Goal: Information Seeking & Learning: Learn about a topic

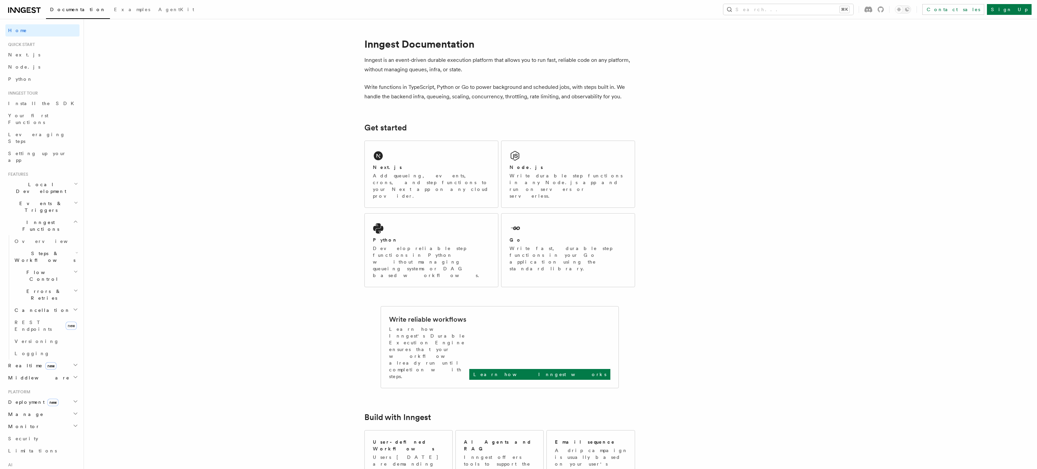
click at [36, 104] on span "Install the SDK" at bounding box center [43, 103] width 70 height 5
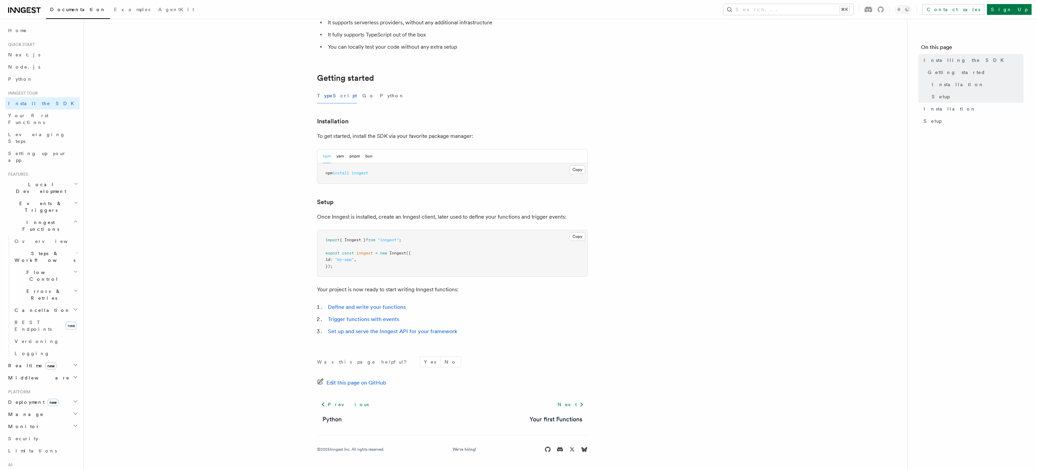
click at [49, 250] on span "Steps & Workflows" at bounding box center [44, 257] width 64 height 14
click at [35, 270] on span "Overview" at bounding box center [56, 272] width 70 height 5
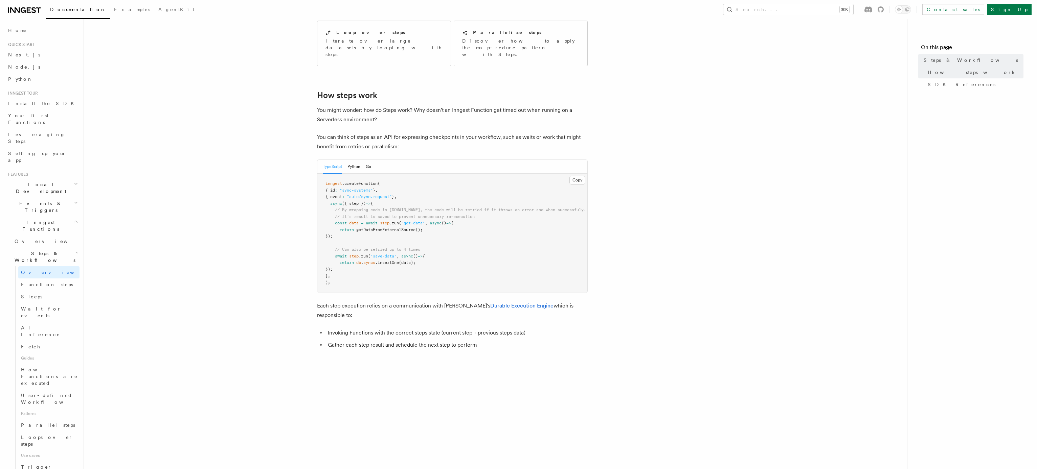
scroll to position [208, 0]
click at [299, 256] on article "Features Inngest Functions Steps & Workflows Steps are fundamental building blo…" at bounding box center [495, 332] width 801 height 1020
click at [308, 234] on article "Features Inngest Functions Steps & Workflows Steps are fundamental building blo…" at bounding box center [495, 332] width 801 height 1020
click at [636, 198] on article "Features Inngest Functions Steps & Workflows Steps are fundamental building blo…" at bounding box center [495, 332] width 801 height 1020
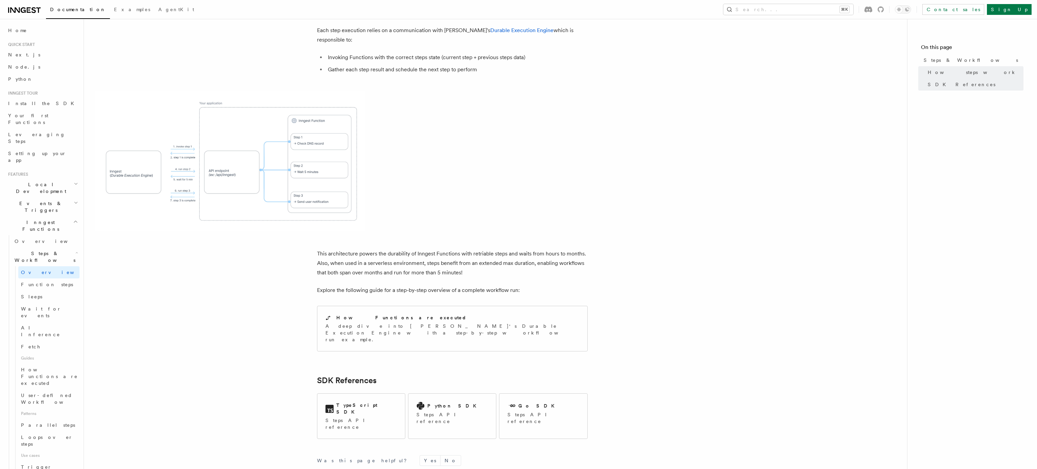
scroll to position [518, 0]
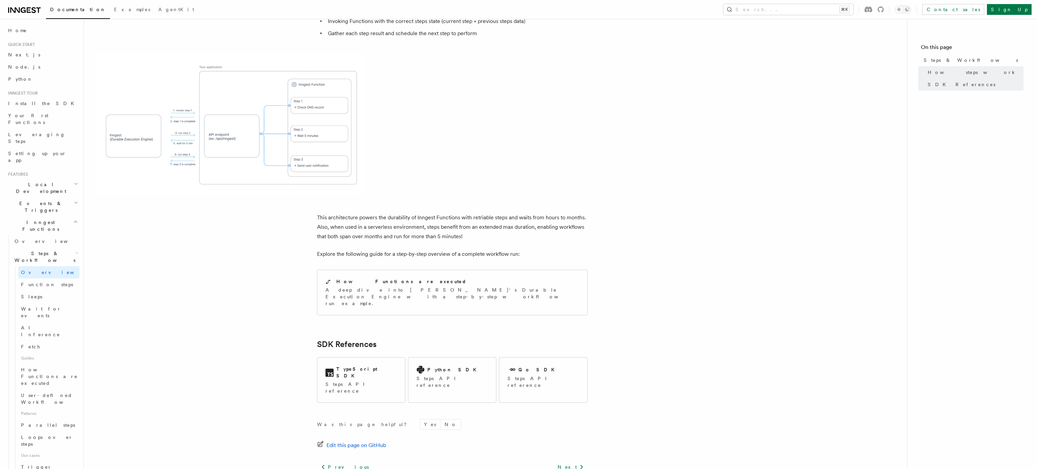
scroll to position [93, 0]
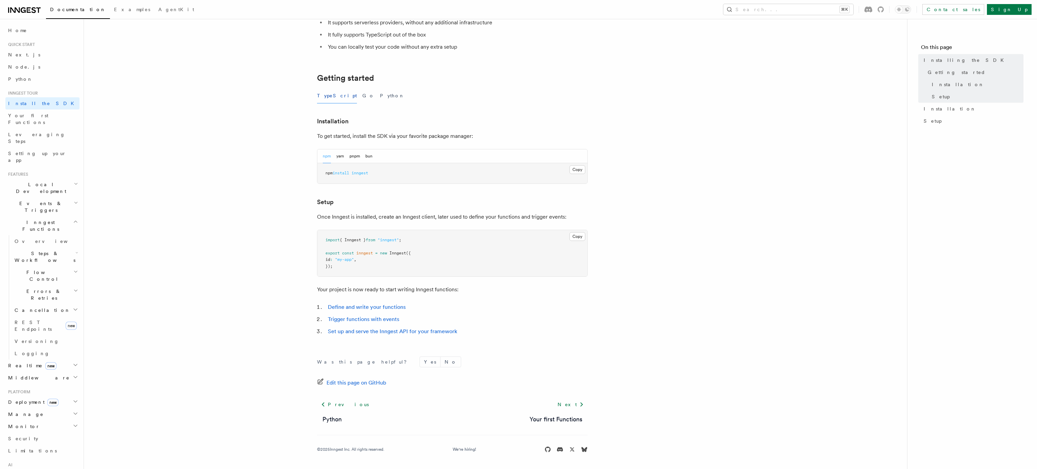
click at [54, 179] on h2 "Local Development" at bounding box center [42, 188] width 74 height 19
click at [45, 224] on span "Inngest Dev Server" at bounding box center [44, 230] width 58 height 12
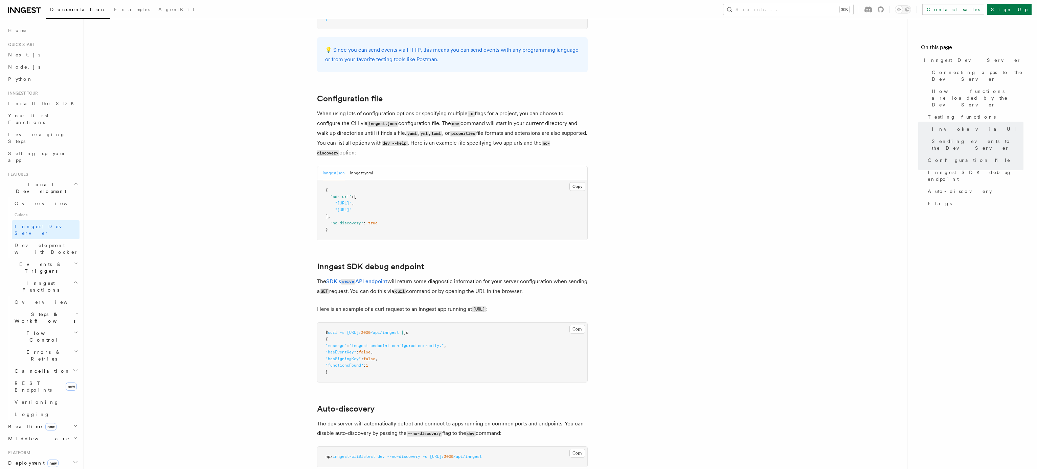
scroll to position [1717, 0]
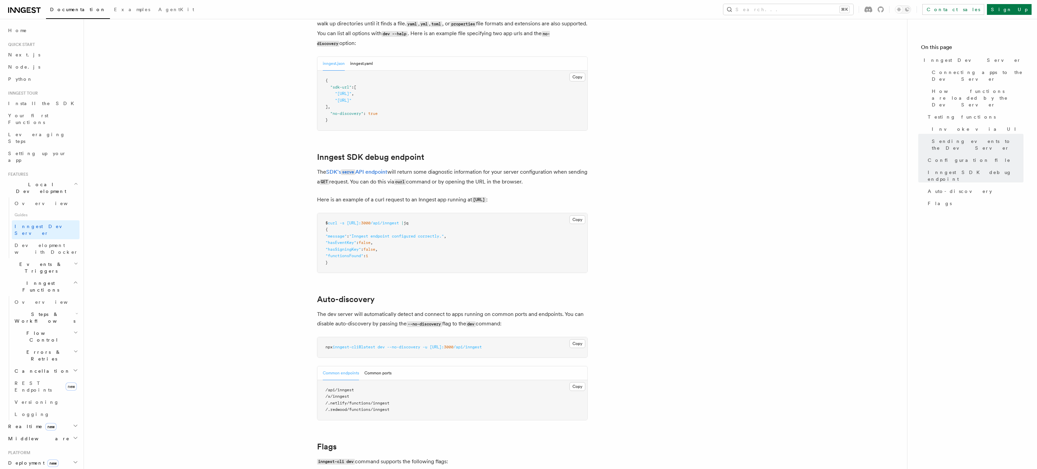
scroll to position [1831, 0]
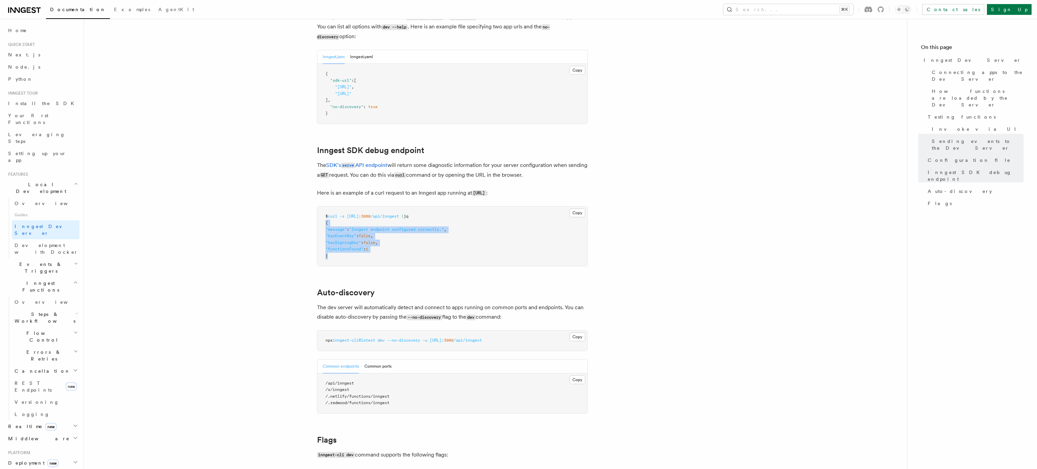
drag, startPoint x: 329, startPoint y: 248, endPoint x: 322, endPoint y: 215, distance: 33.5
click at [322, 215] on pre "$ curl -s http://localhost: 3000 /api/inngest | jq { "message" : "Inngest endpo…" at bounding box center [452, 237] width 270 height 60
click at [326, 211] on pre "$ curl -s http://localhost: 3000 /api/inngest | jq { "message" : "Inngest endpo…" at bounding box center [452, 237] width 270 height 60
drag, startPoint x: 328, startPoint y: 247, endPoint x: 320, endPoint y: 214, distance: 34.2
click at [320, 213] on pre "$ curl -s http://localhost: 3000 /api/inngest | jq { "message" : "Inngest endpo…" at bounding box center [452, 237] width 270 height 60
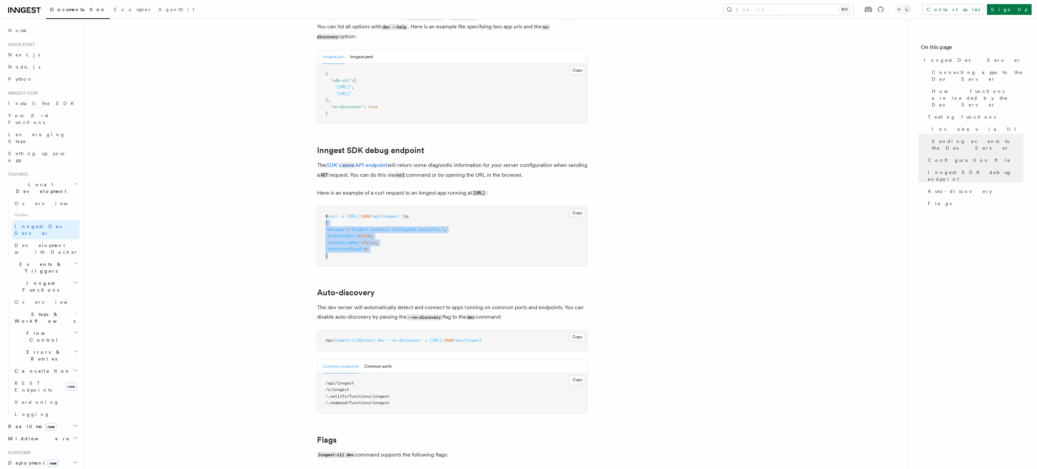
click at [343, 234] on span ""hasEventKey"" at bounding box center [340, 236] width 31 height 5
drag, startPoint x: 329, startPoint y: 246, endPoint x: 318, endPoint y: 211, distance: 36.4
click at [318, 211] on pre "$ curl -s http://localhost: 3000 /api/inngest | jq { "message" : "Inngest endpo…" at bounding box center [452, 237] width 270 height 60
click at [342, 211] on pre "$ curl -s http://localhost: 3000 /api/inngest | jq { "message" : "Inngest endpo…" at bounding box center [452, 237] width 270 height 60
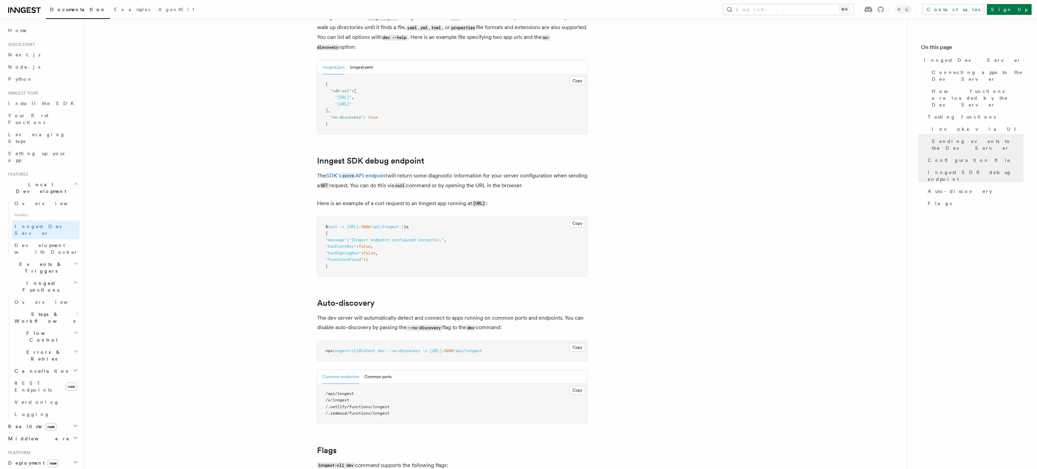
scroll to position [1817, 0]
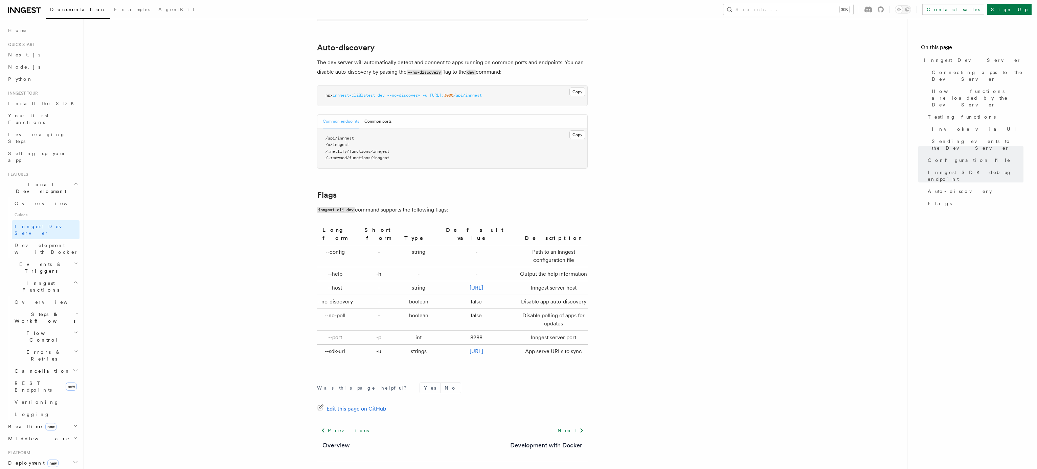
scroll to position [2093, 0]
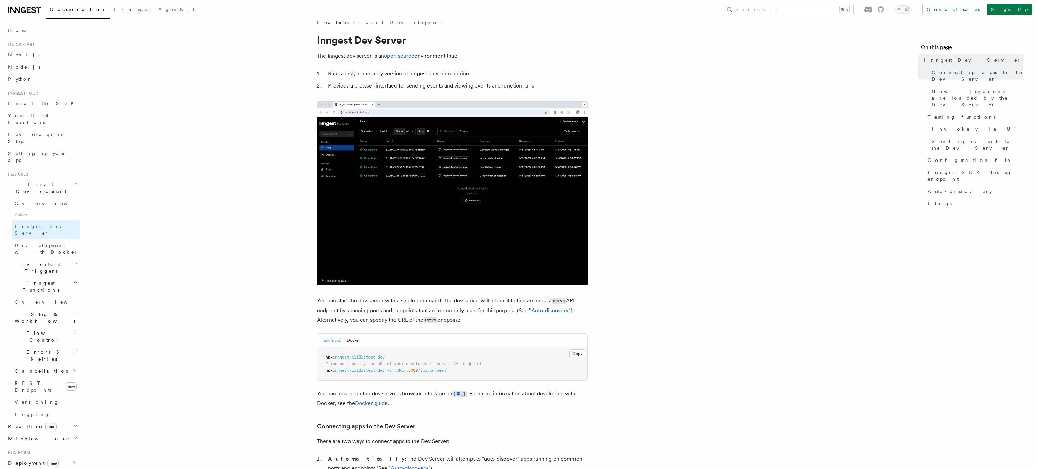
scroll to position [0, 0]
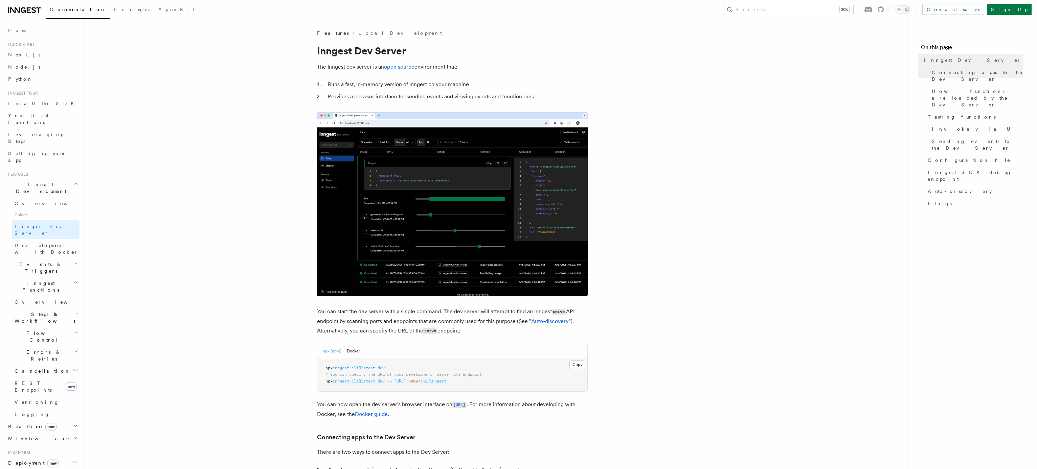
click at [64, 433] on h2 "Middleware" at bounding box center [42, 439] width 74 height 12
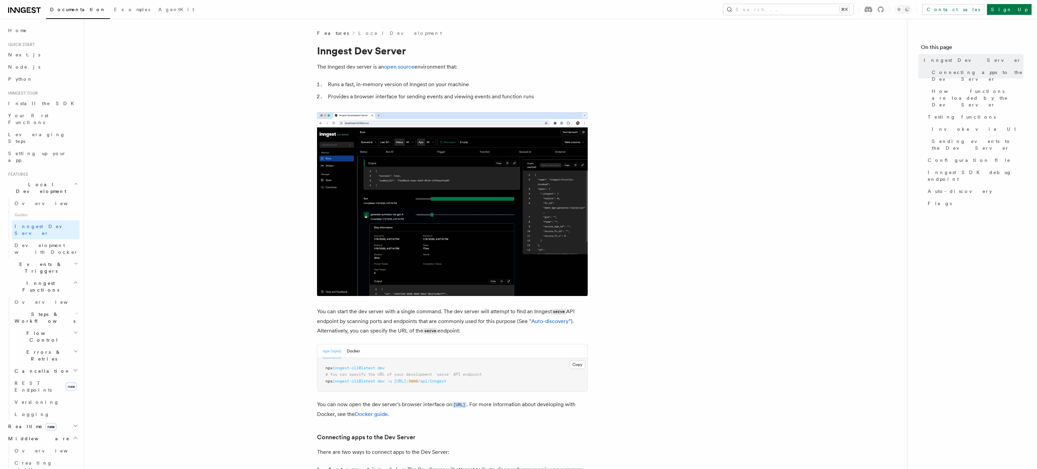
click at [76, 436] on icon "button" at bounding box center [75, 438] width 5 height 5
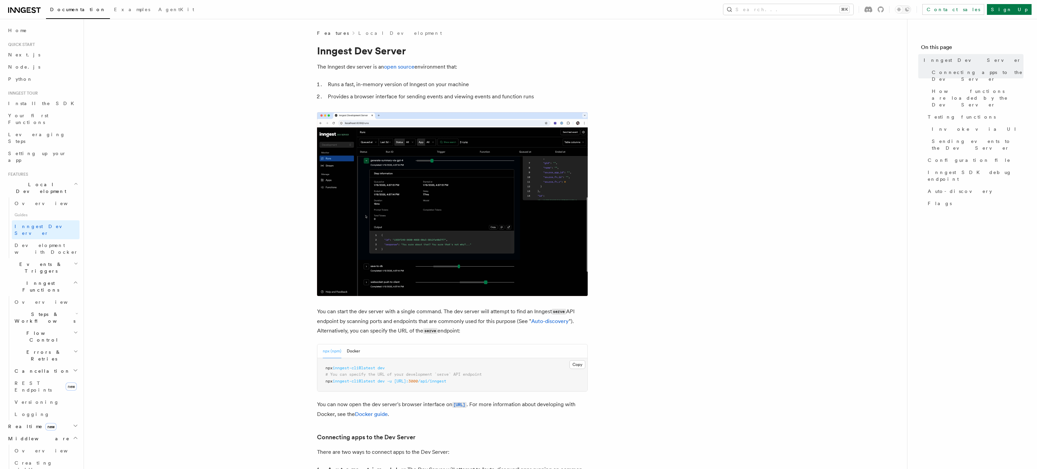
click at [75, 436] on icon "button" at bounding box center [75, 438] width 5 height 5
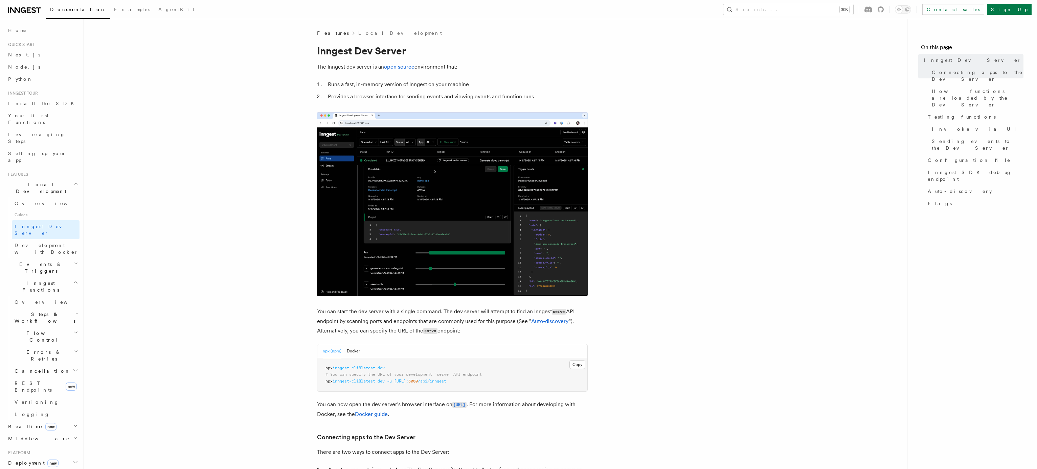
click at [75, 438] on icon "button" at bounding box center [75, 439] width 3 height 2
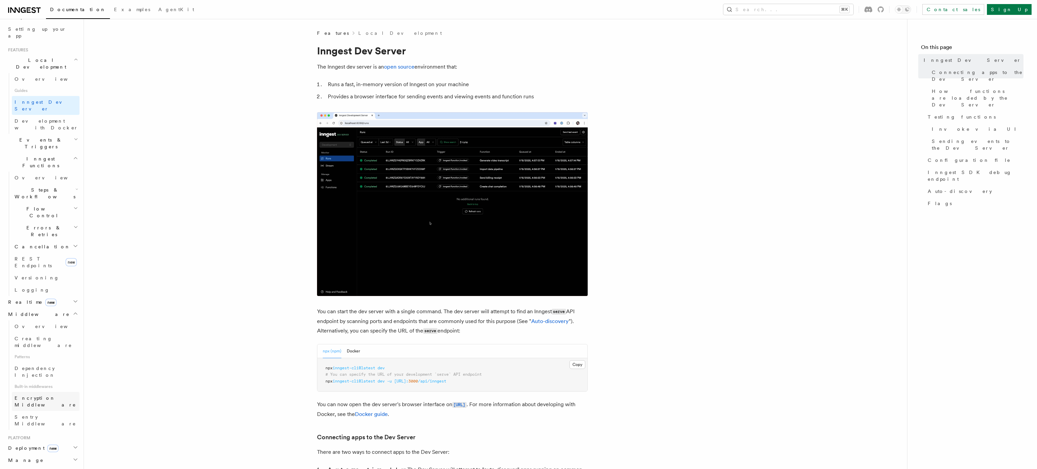
scroll to position [133, 0]
click at [69, 434] on h2 "Deployment new" at bounding box center [42, 440] width 74 height 12
click at [73, 434] on h2 "Deployment new" at bounding box center [42, 440] width 74 height 12
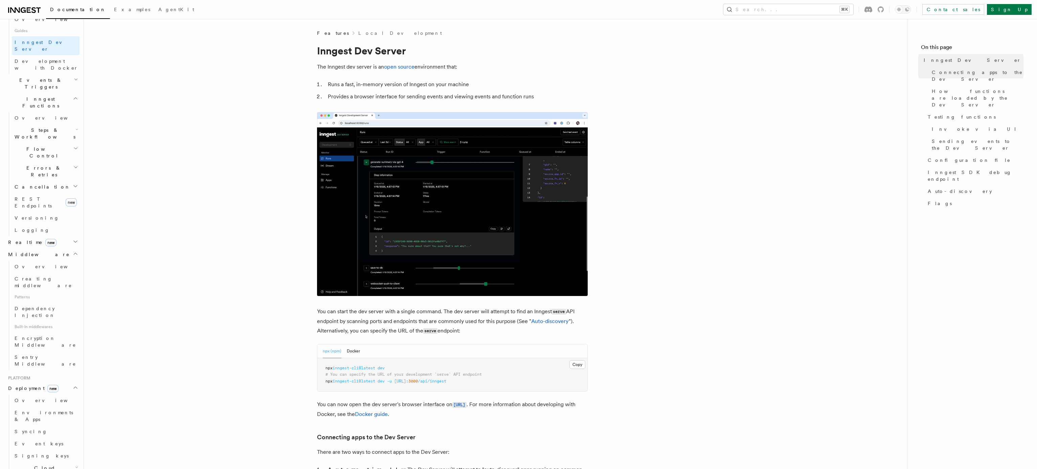
scroll to position [185, 0]
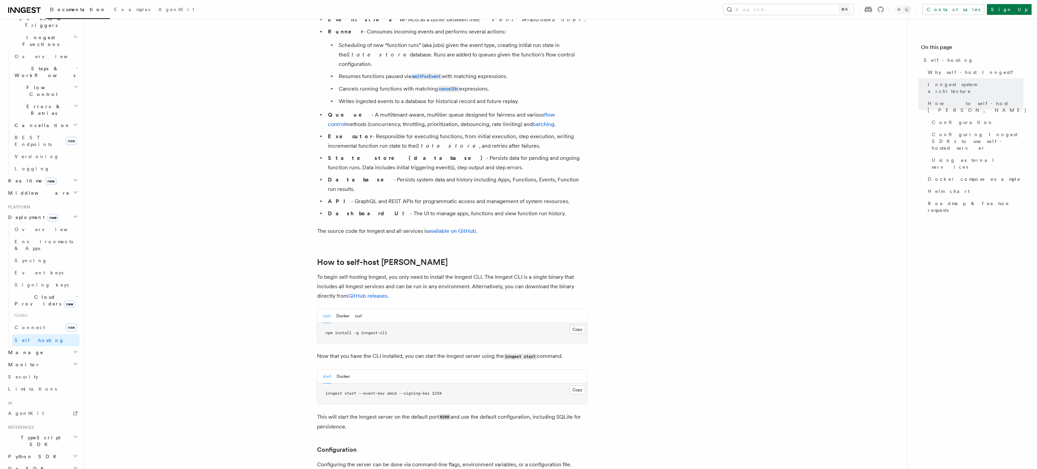
scroll to position [453, 0]
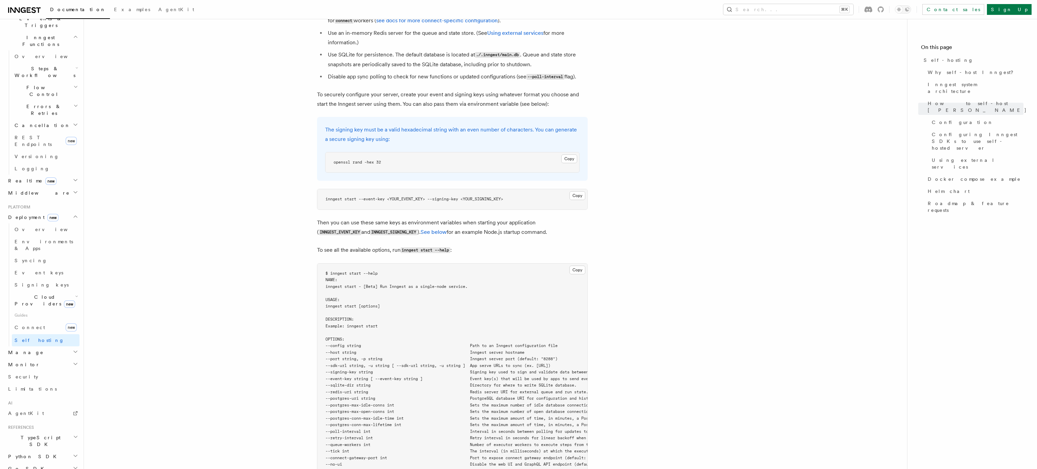
scroll to position [943, 0]
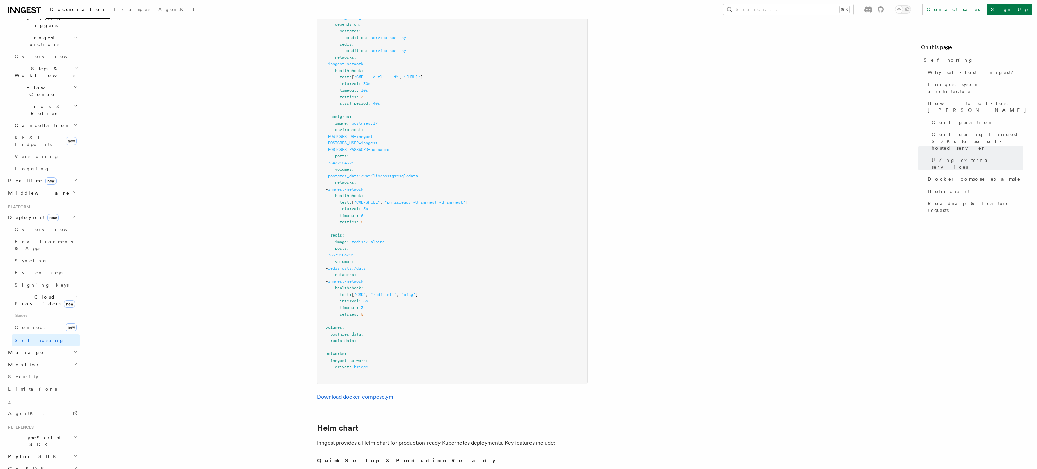
scroll to position [1929, 0]
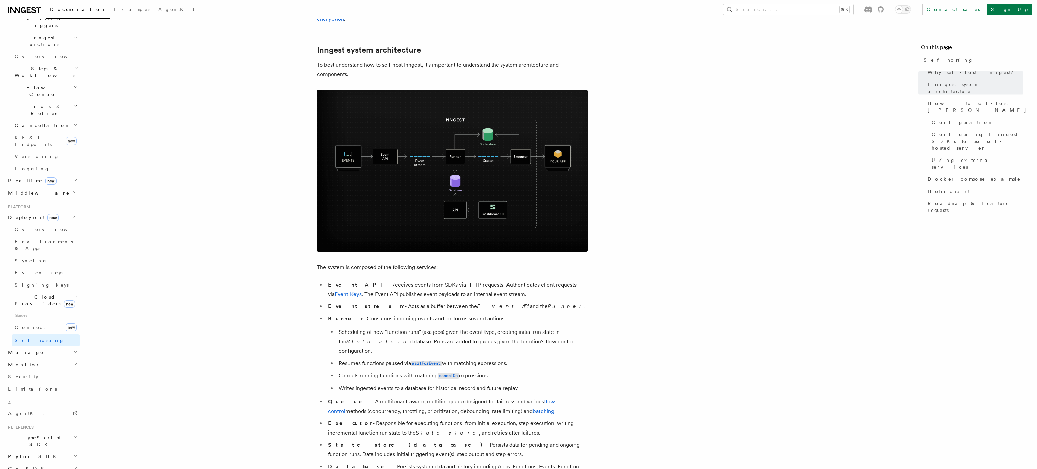
scroll to position [163, 0]
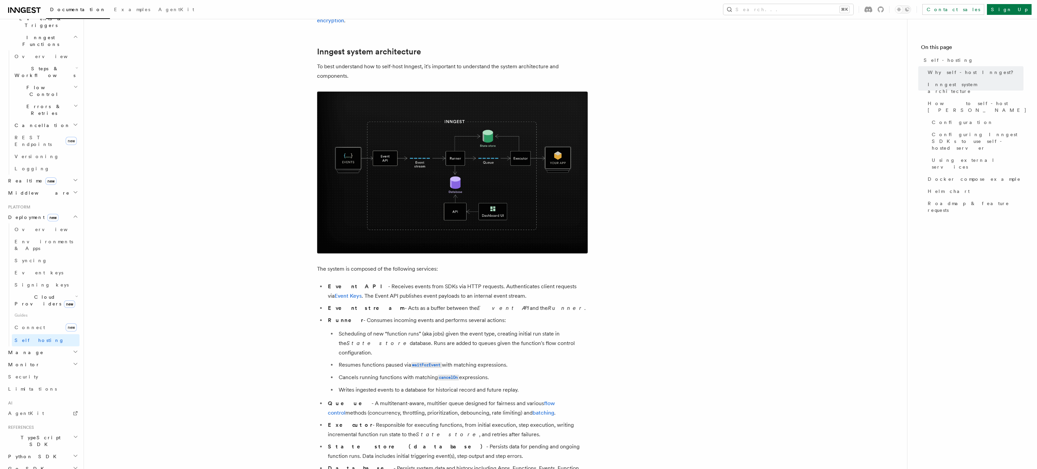
click at [39, 224] on link "Overview" at bounding box center [46, 230] width 68 height 12
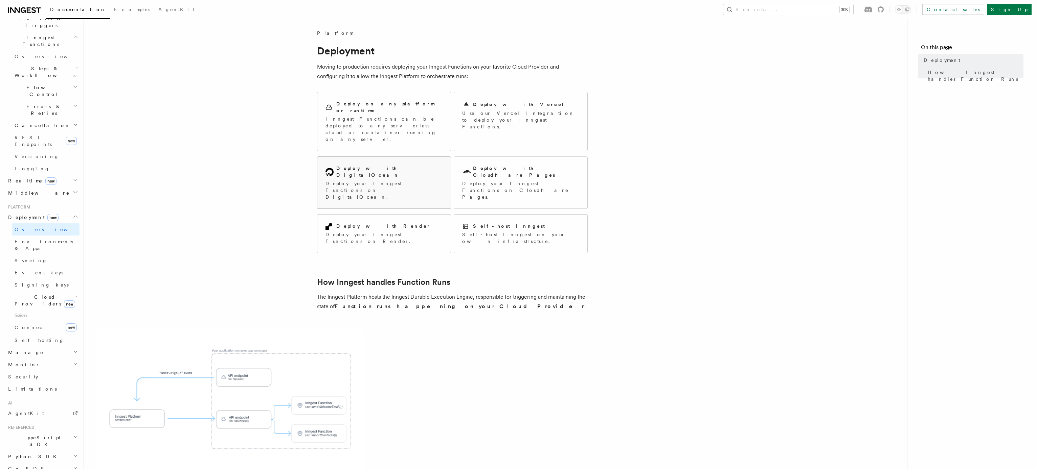
click at [383, 180] on p "Deploy your Inngest Functions on DigitalOcean." at bounding box center [383, 190] width 117 height 20
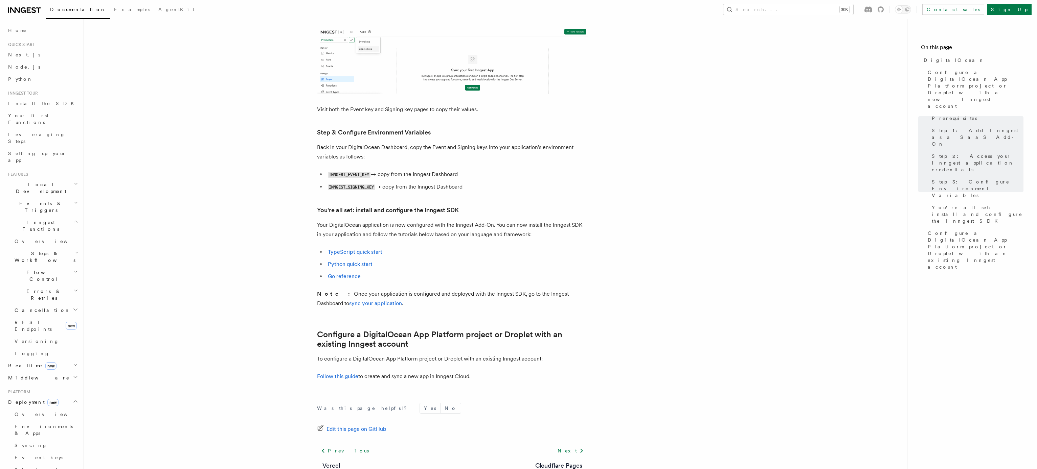
scroll to position [478, 0]
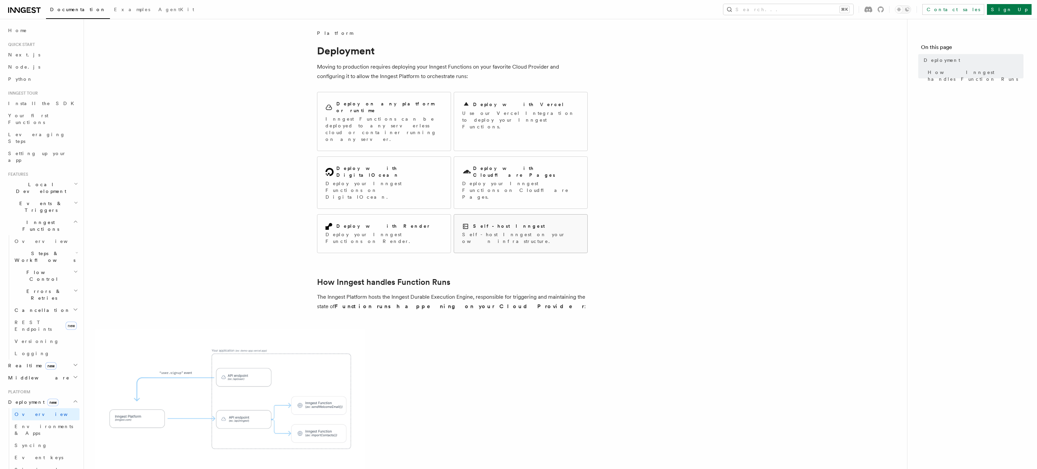
click at [503, 223] on h2 "Self-host Inngest" at bounding box center [509, 226] width 72 height 7
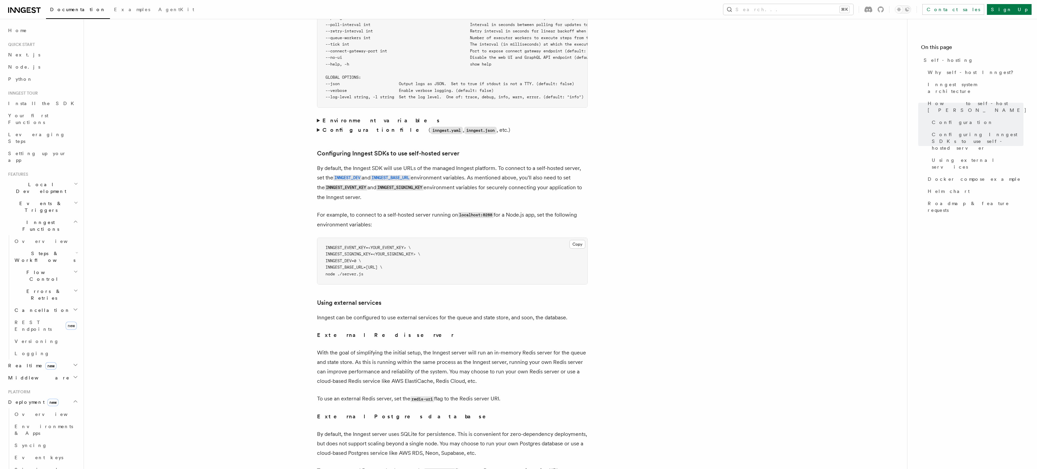
scroll to position [1369, 0]
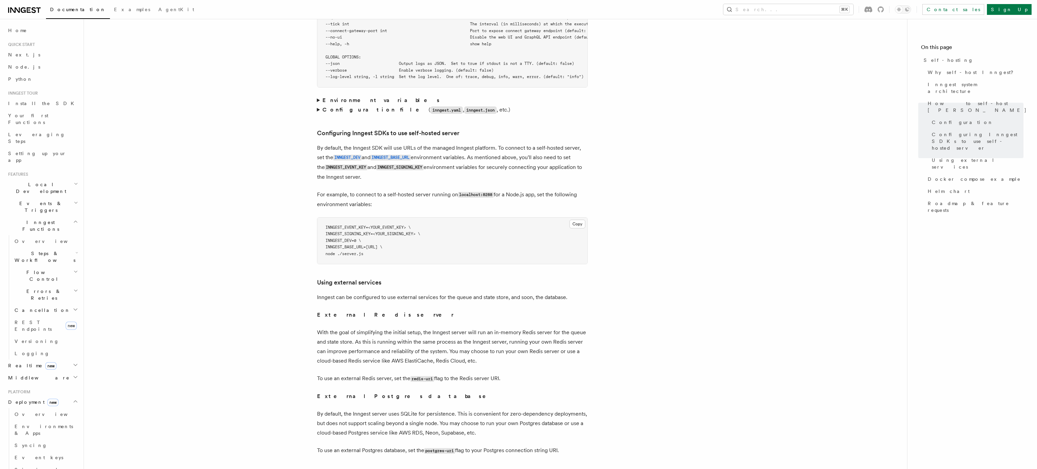
click at [319, 96] on summary "Environment variables" at bounding box center [452, 100] width 271 height 9
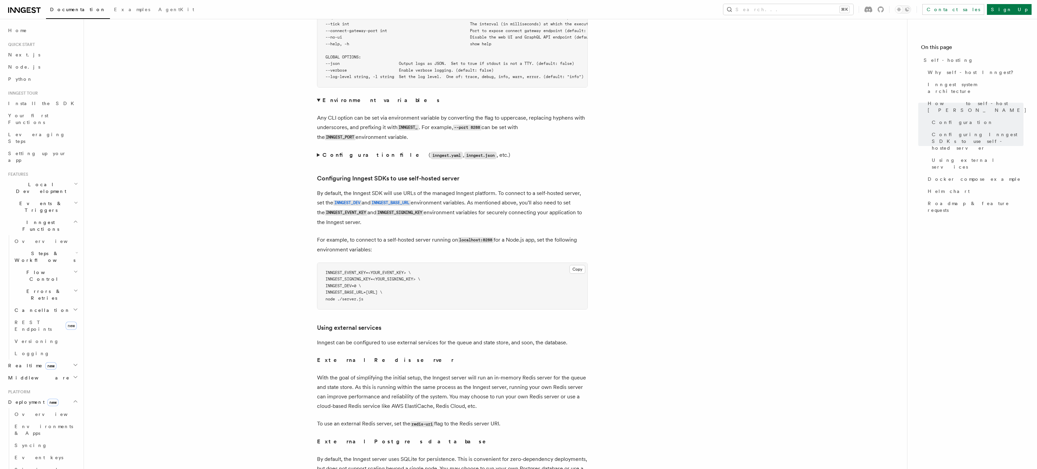
click at [319, 96] on summary "Environment variables" at bounding box center [452, 100] width 271 height 9
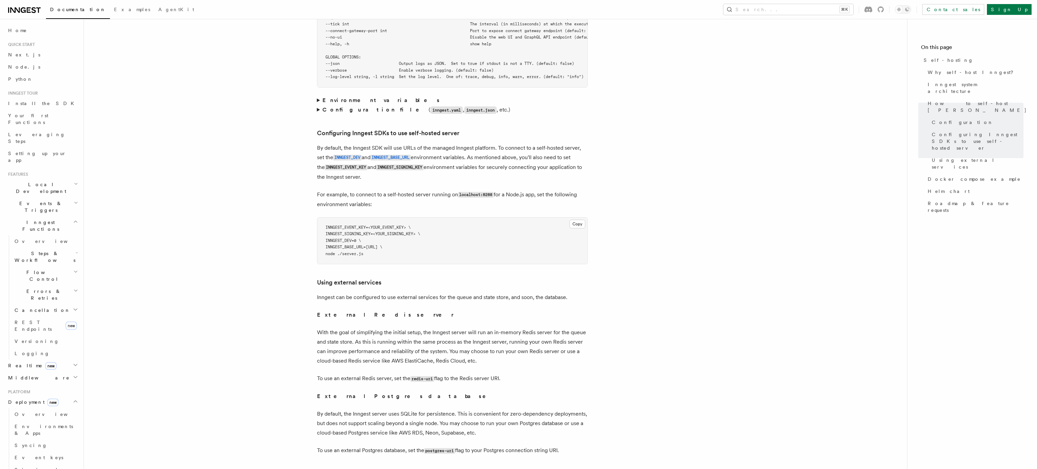
click at [318, 105] on summary "Configuration file ( inngest.yaml , inngest.json , etc.)" at bounding box center [452, 110] width 271 height 10
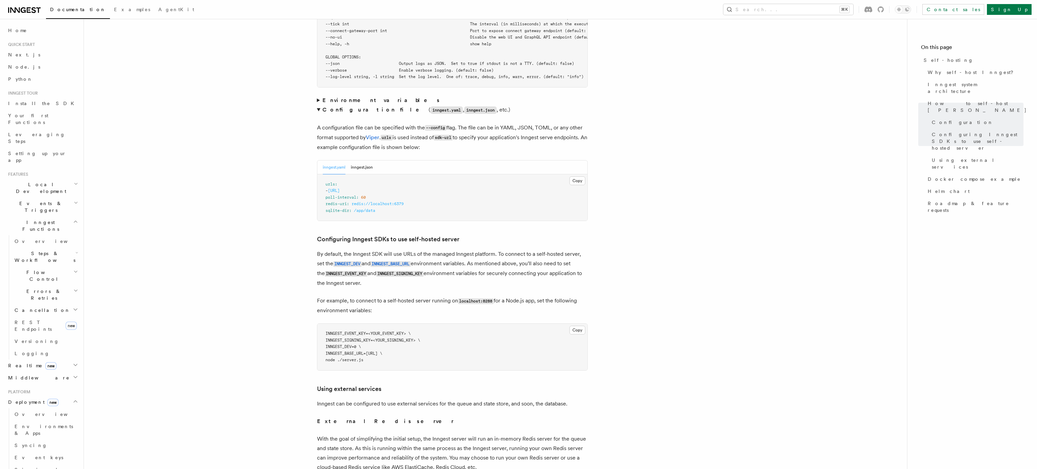
click at [318, 105] on summary "Configuration file ( inngest.yaml , inngest.json , etc.)" at bounding box center [452, 110] width 271 height 10
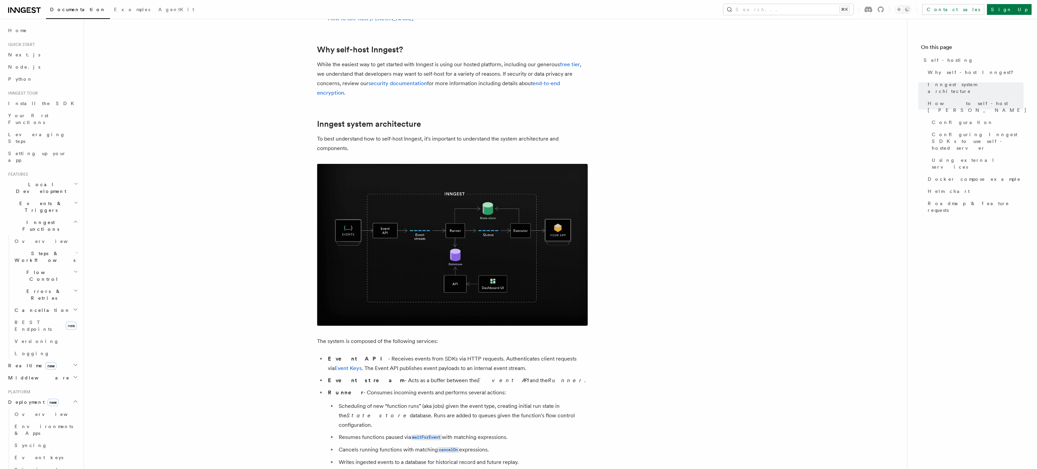
scroll to position [0, 0]
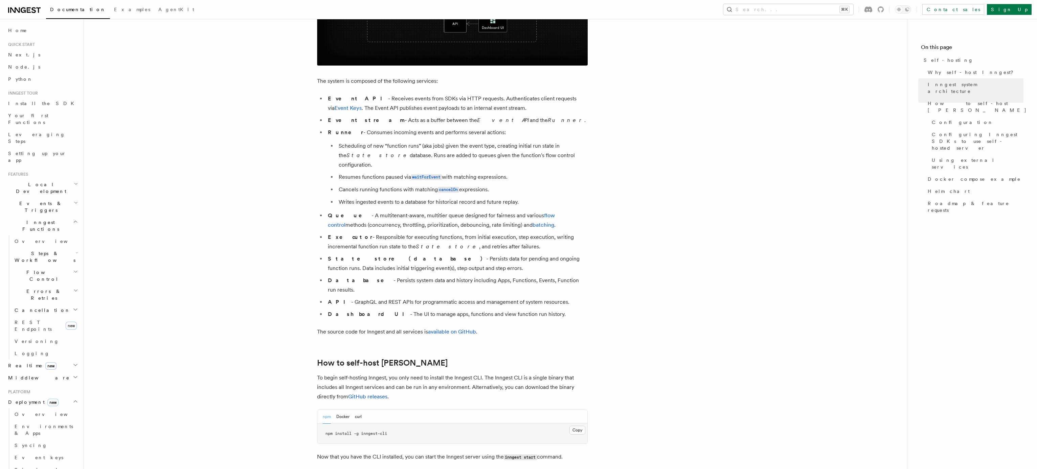
scroll to position [351, 0]
click at [75, 250] on icon "button" at bounding box center [76, 252] width 3 height 5
click at [38, 270] on span "Overview" at bounding box center [56, 272] width 70 height 5
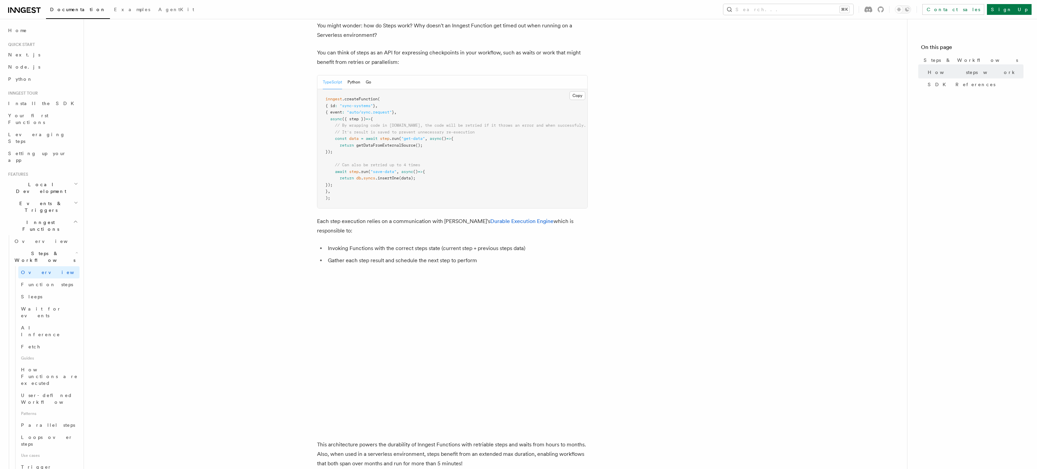
scroll to position [291, 0]
click at [43, 282] on span "Function steps" at bounding box center [47, 284] width 52 height 5
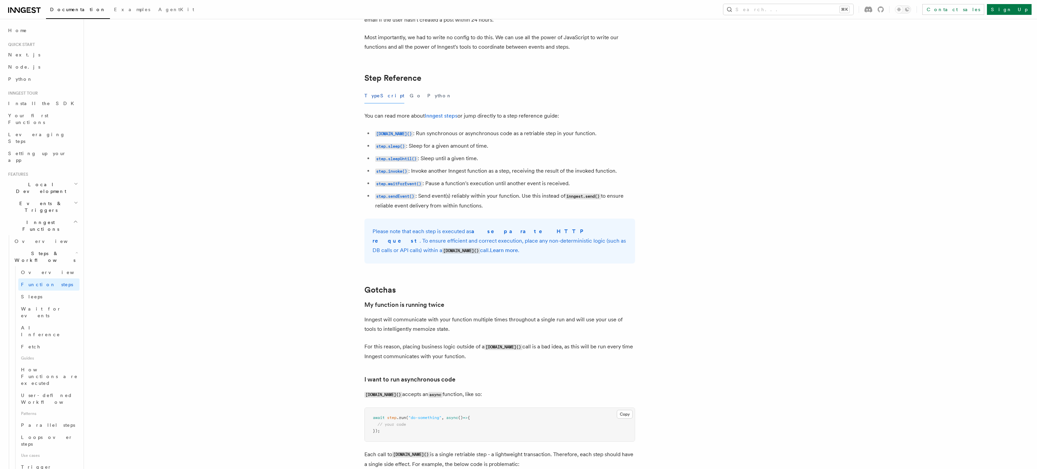
scroll to position [1151, 0]
click at [322, 231] on article "Features Inngest Functions Steps & Workflows Multi-Step Functions Use Inngest's…" at bounding box center [543, 160] width 896 height 2565
click at [325, 260] on article "Features Inngest Functions Steps & Workflows Multi-Step Functions Use Inngest's…" at bounding box center [543, 160] width 896 height 2565
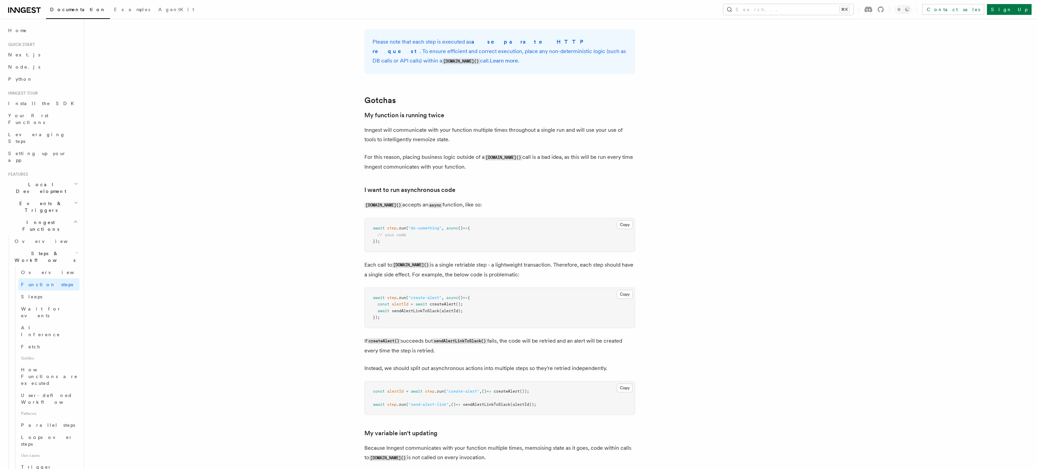
scroll to position [1340, 0]
click at [42, 291] on link "Sleeps" at bounding box center [48, 297] width 61 height 12
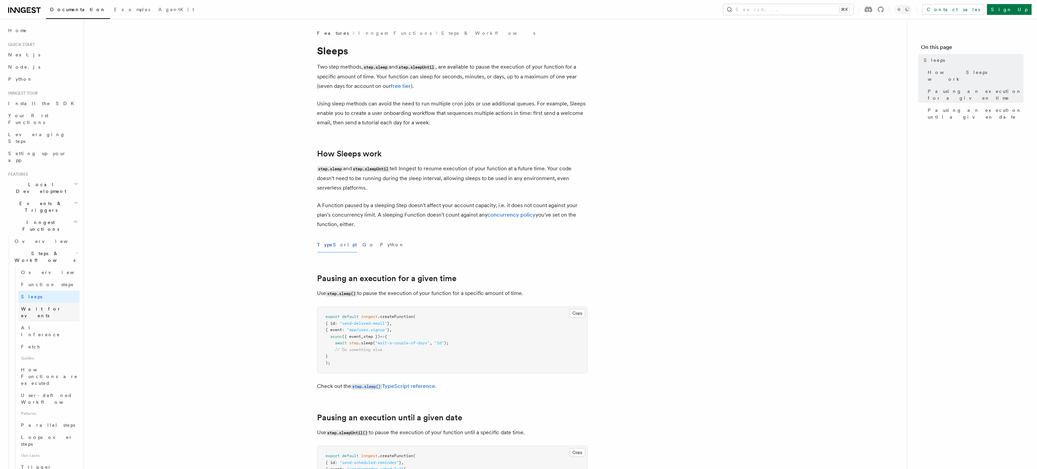
click at [43, 303] on link "Wait for events" at bounding box center [48, 312] width 61 height 19
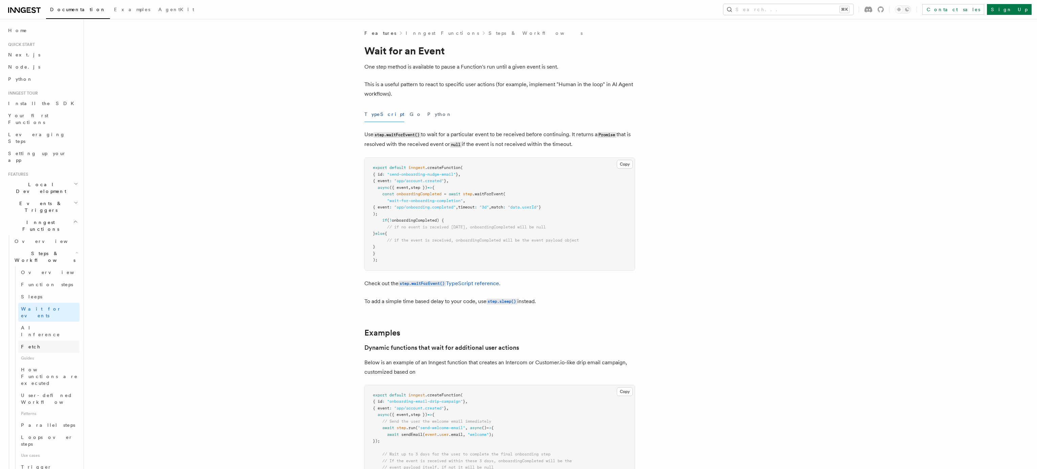
click at [31, 344] on span "Fetch" at bounding box center [31, 346] width 20 height 5
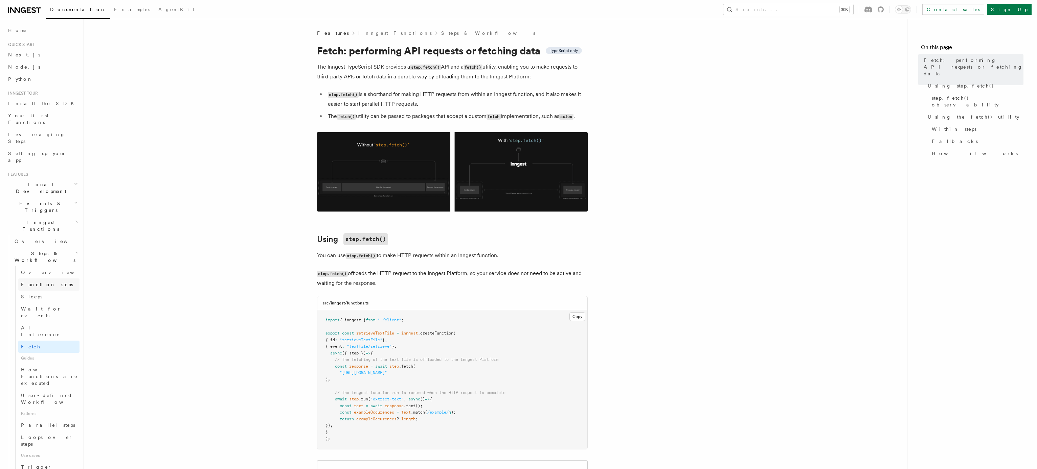
click at [40, 282] on span "Function steps" at bounding box center [47, 284] width 52 height 5
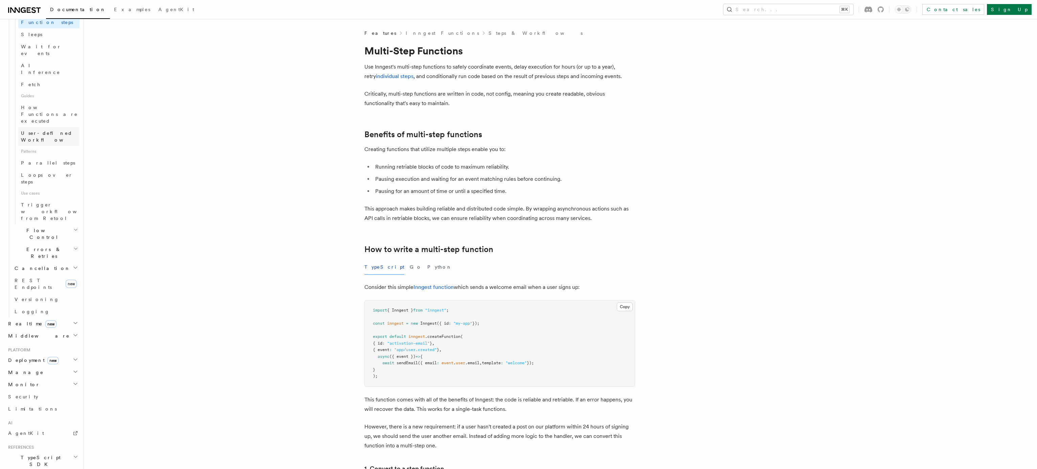
scroll to position [265, 0]
click at [75, 318] on icon "button" at bounding box center [75, 320] width 5 height 5
click at [41, 341] on span "How Functions are executed" at bounding box center [49, 350] width 57 height 19
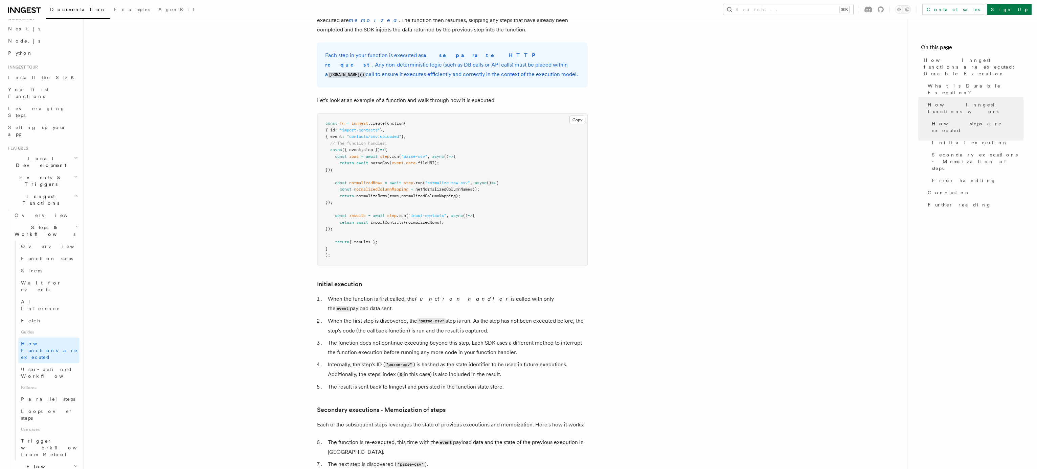
scroll to position [593, 0]
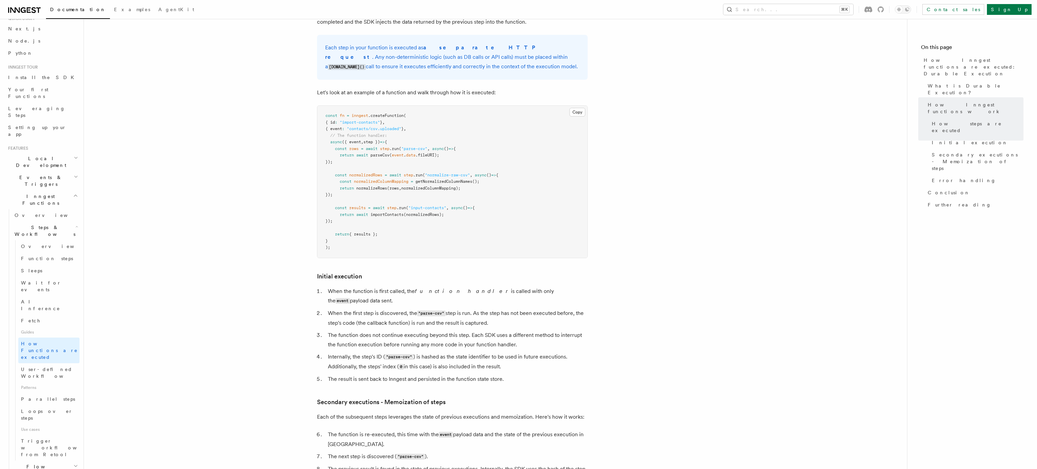
click at [329, 331] on li "The function does not continue executing beyond this step. Each SDK uses a diff…" at bounding box center [457, 340] width 262 height 19
click at [65, 367] on span "User-defined Workflows" at bounding box center [51, 373] width 61 height 12
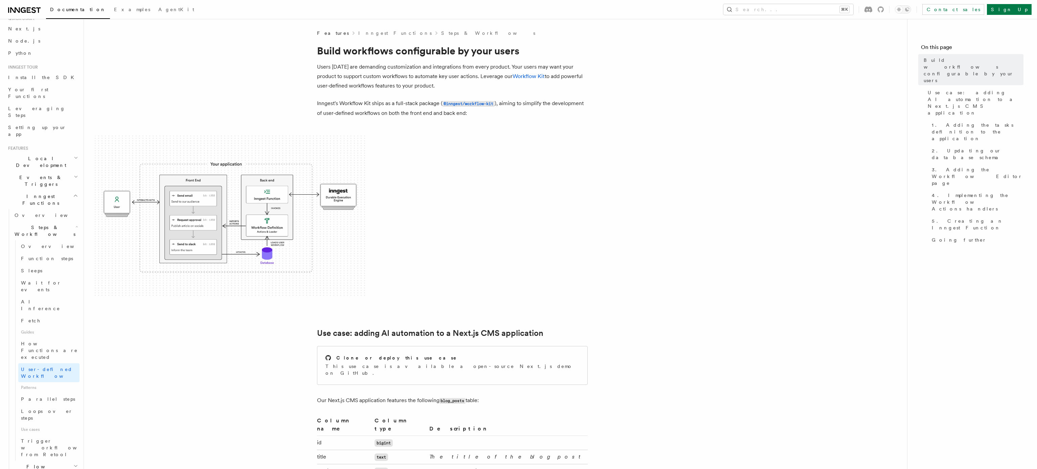
click at [177, 210] on img at bounding box center [230, 217] width 271 height 162
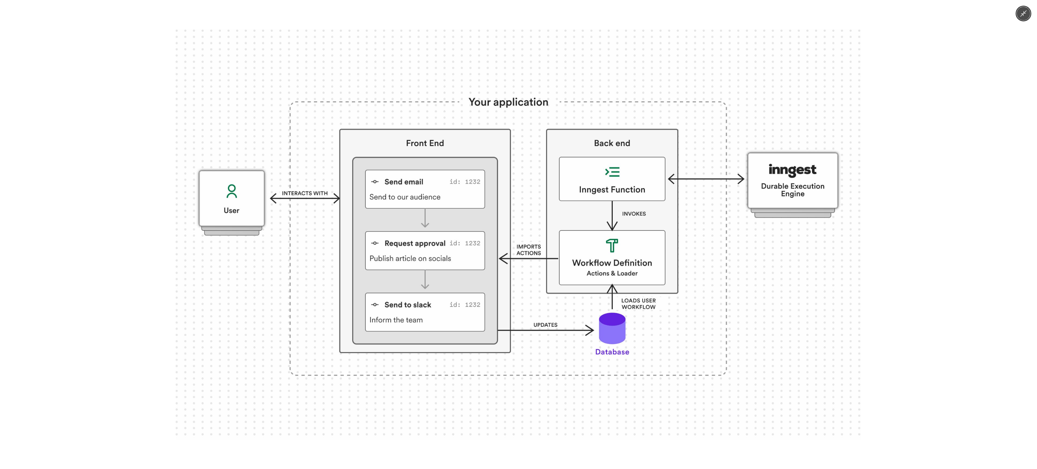
click at [262, 291] on img at bounding box center [519, 235] width 686 height 410
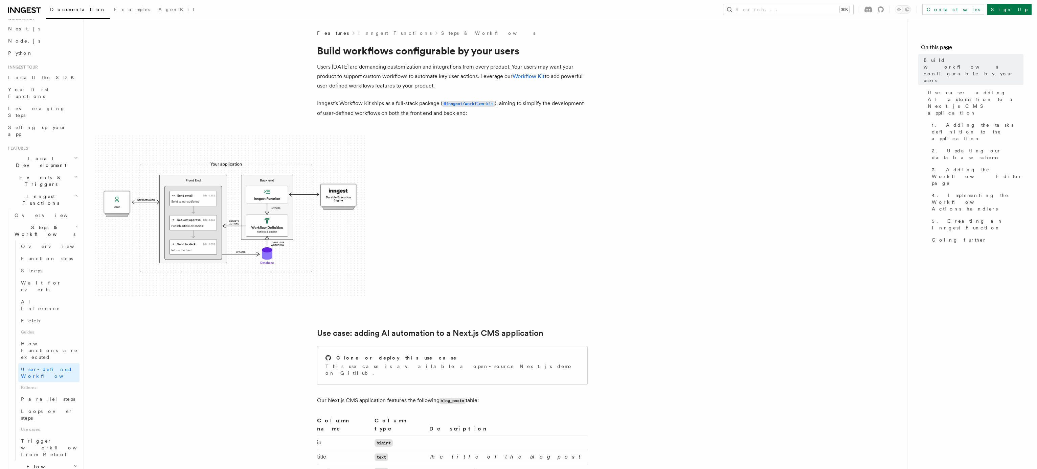
click at [170, 267] on img at bounding box center [230, 217] width 271 height 162
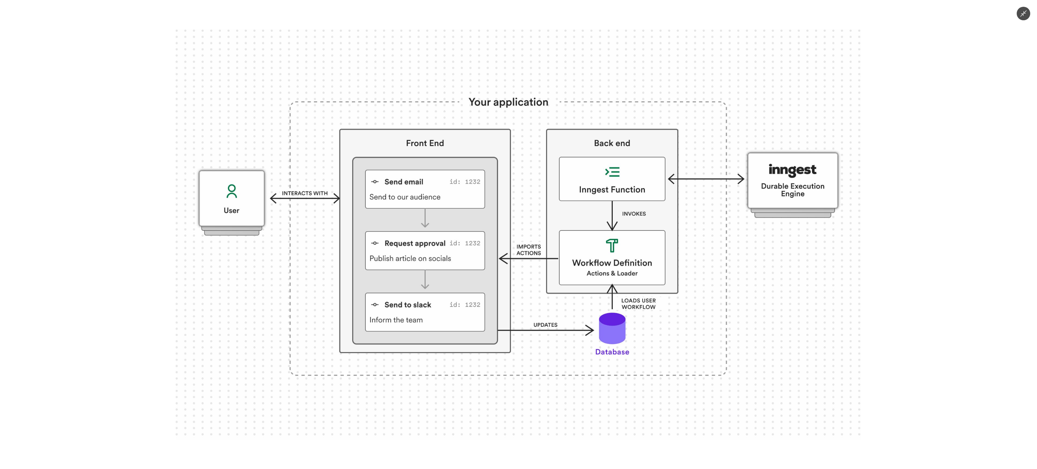
click at [297, 60] on img at bounding box center [519, 235] width 686 height 410
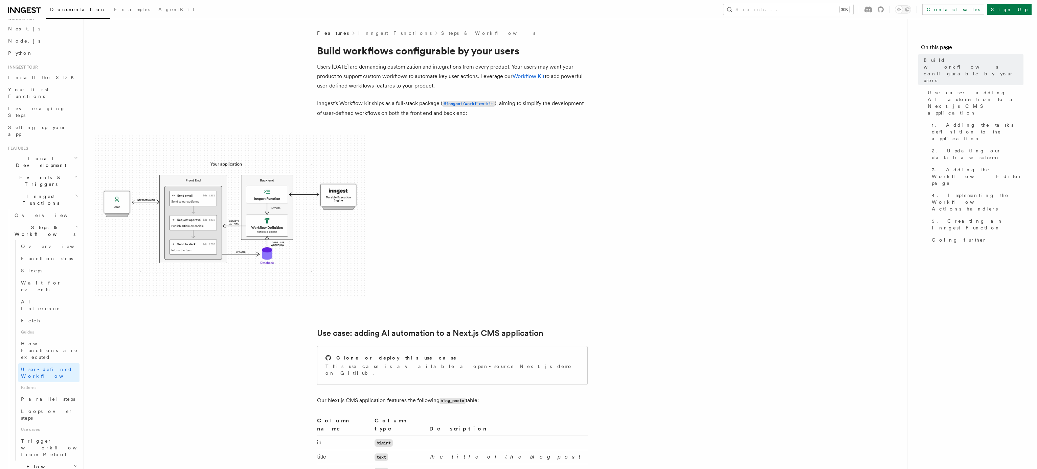
click at [355, 228] on img at bounding box center [230, 217] width 271 height 162
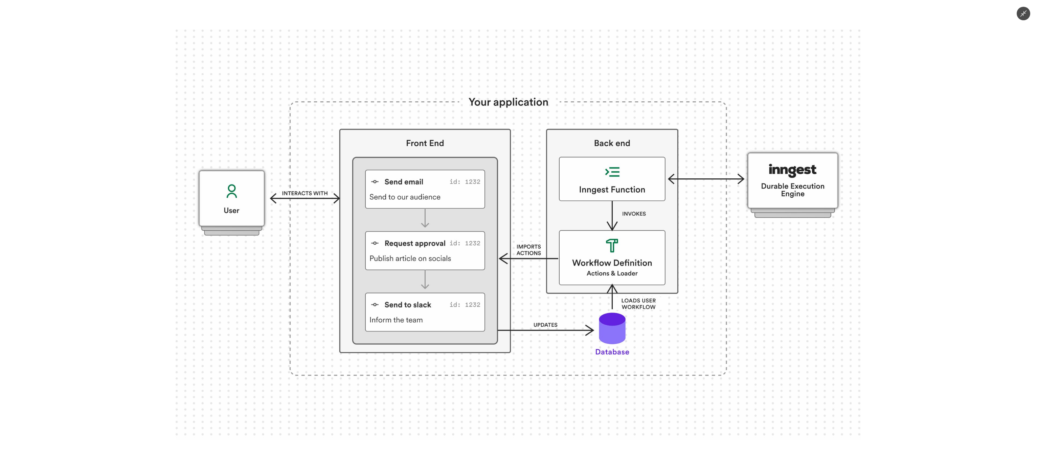
click at [239, 279] on img at bounding box center [519, 235] width 686 height 410
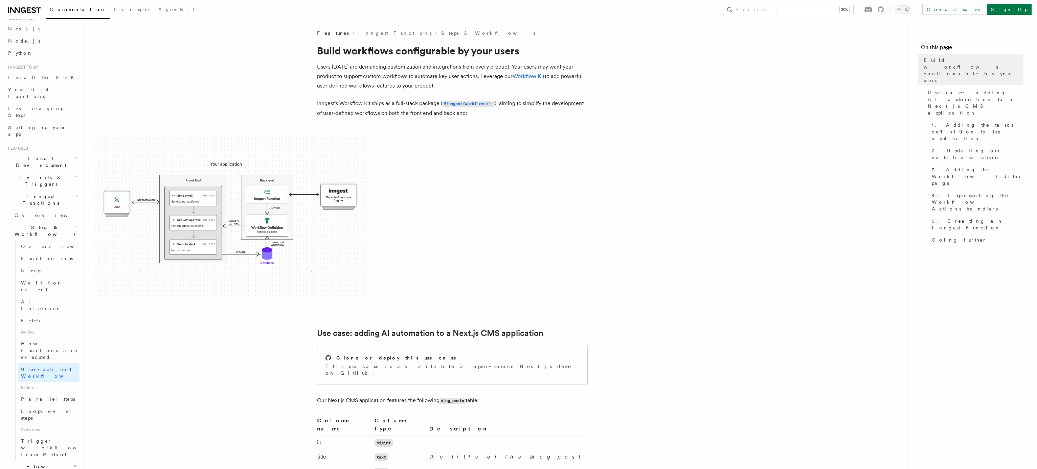
click at [331, 239] on img at bounding box center [230, 217] width 271 height 162
